Goal: Task Accomplishment & Management: Manage account settings

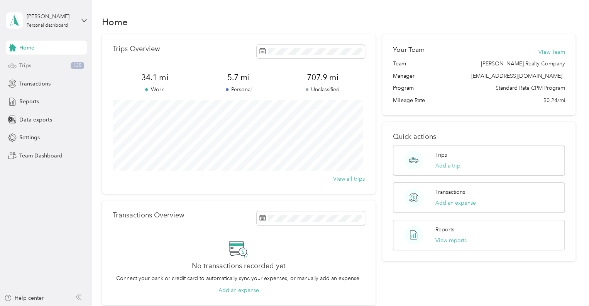
click at [35, 66] on div "Trips 125" at bounding box center [46, 66] width 81 height 14
